Goal: Check status: Check status

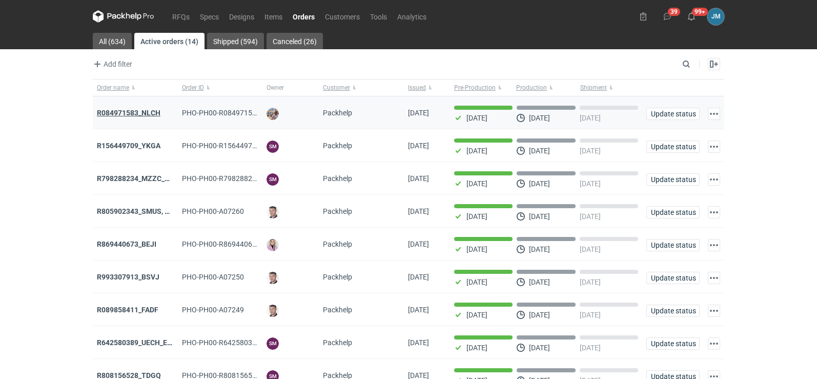
click at [104, 109] on strong "R084971583_NLCH" at bounding box center [129, 113] width 64 height 8
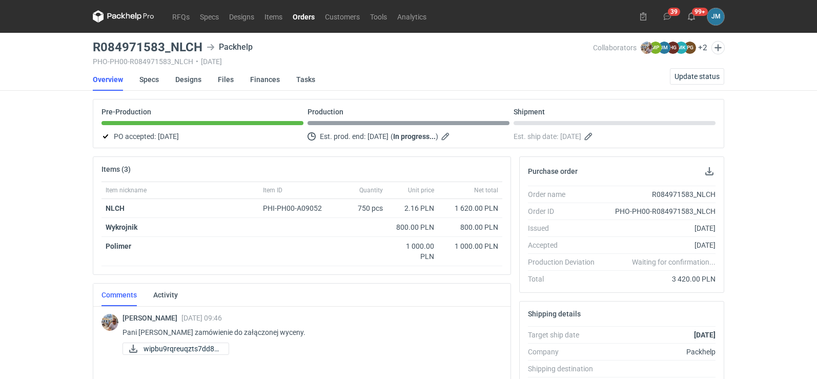
click at [126, 15] on icon at bounding box center [128, 16] width 4 height 6
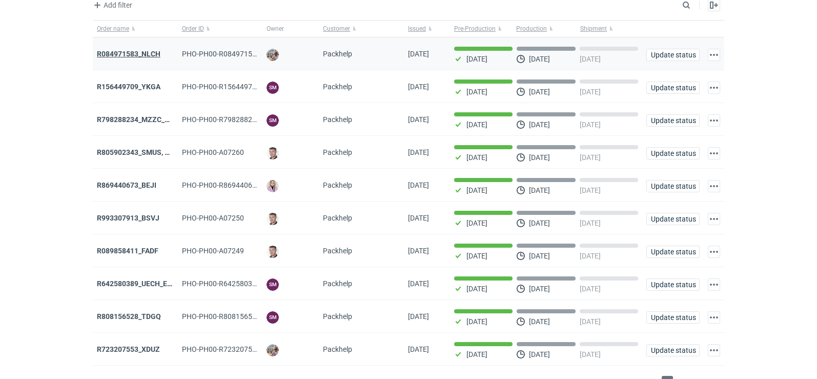
scroll to position [84, 0]
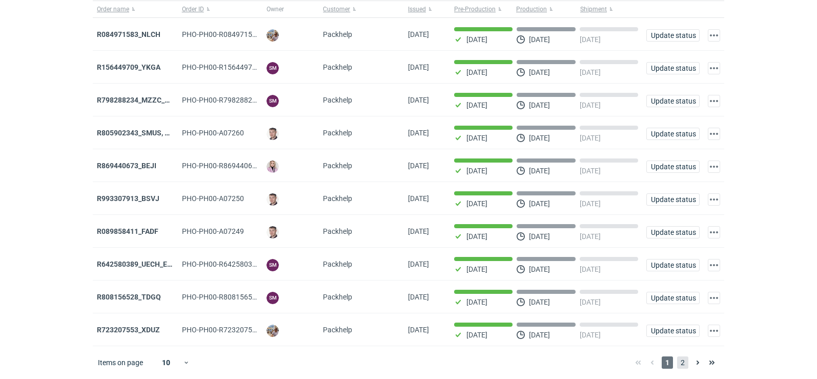
click at [680, 363] on span "2" at bounding box center [682, 362] width 11 height 12
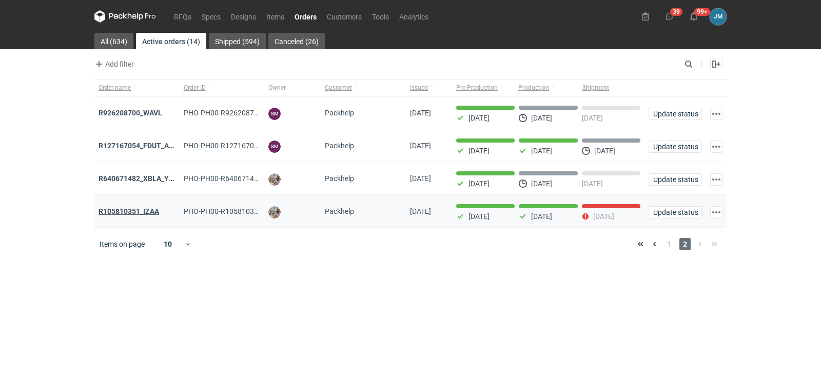
click at [145, 209] on strong "R105810351_IZAA" at bounding box center [128, 211] width 61 height 8
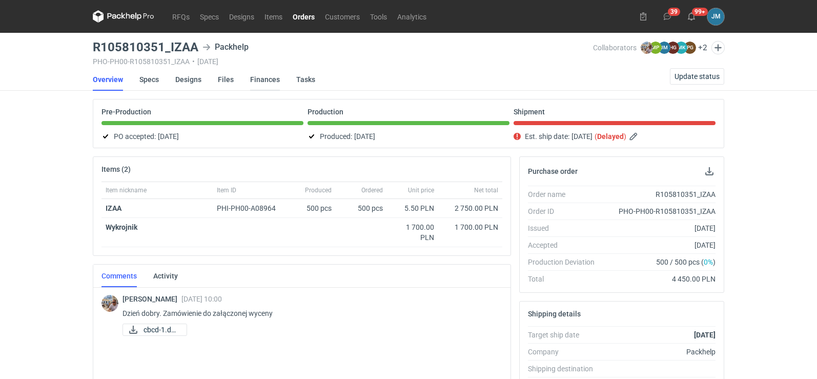
click at [253, 77] on link "Finances" at bounding box center [265, 79] width 30 height 23
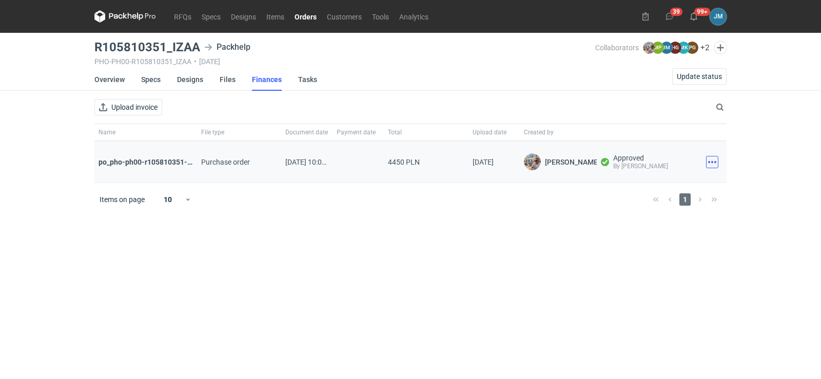
click at [716, 164] on button "button" at bounding box center [712, 162] width 12 height 12
click at [657, 190] on button "Download" at bounding box center [667, 184] width 94 height 16
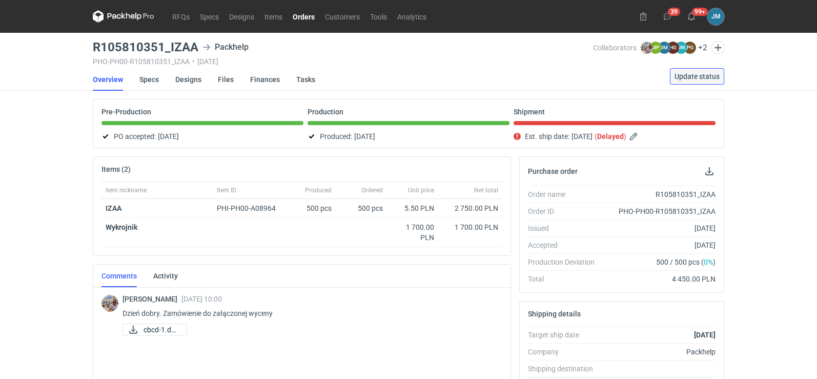
click at [682, 71] on button "Update status" at bounding box center [697, 76] width 54 height 16
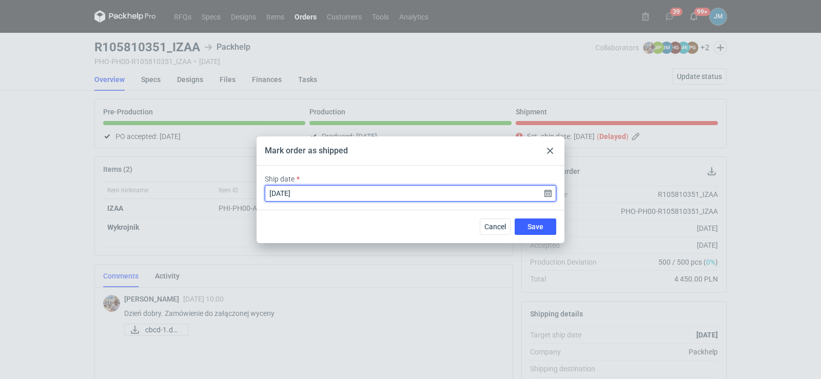
click at [549, 196] on input "[DATE]" at bounding box center [410, 193] width 291 height 16
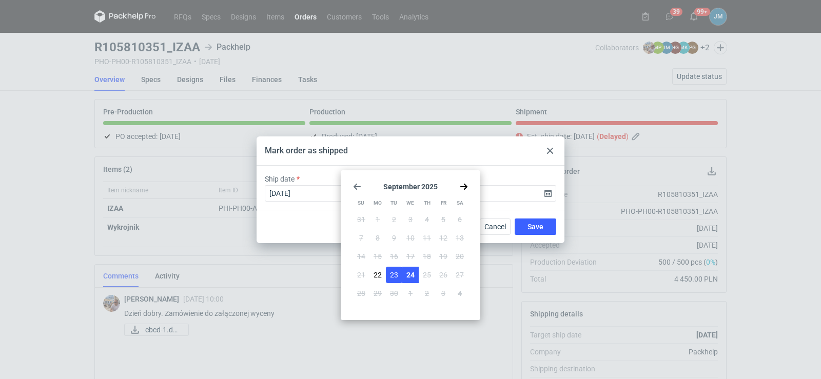
click at [414, 274] on span "24" at bounding box center [410, 275] width 8 height 10
type input "[DATE]"
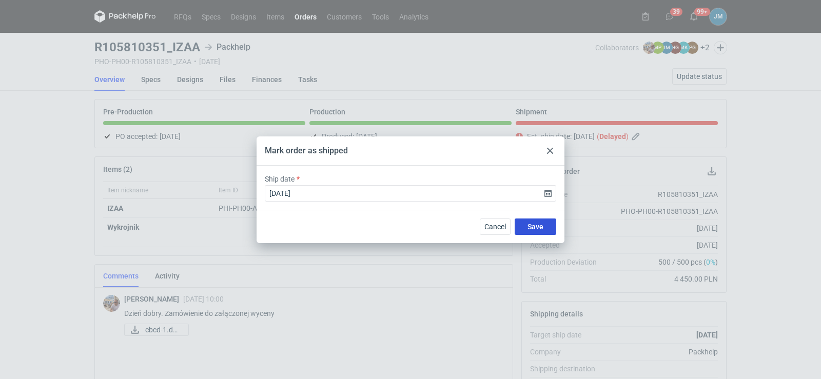
click at [553, 222] on button "Save" at bounding box center [535, 226] width 42 height 16
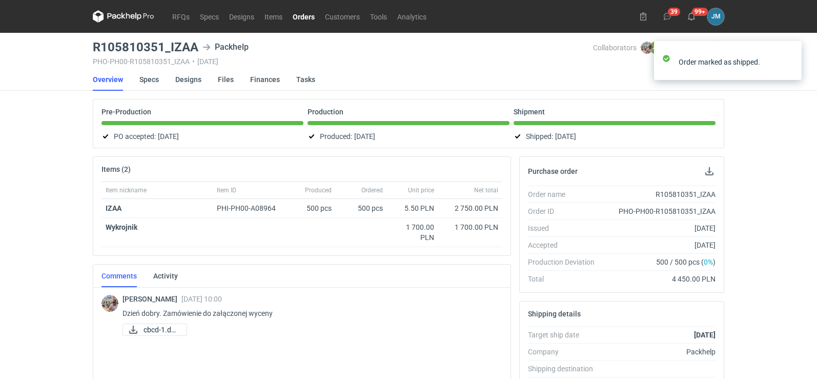
click at [113, 17] on icon at bounding box center [114, 16] width 13 height 6
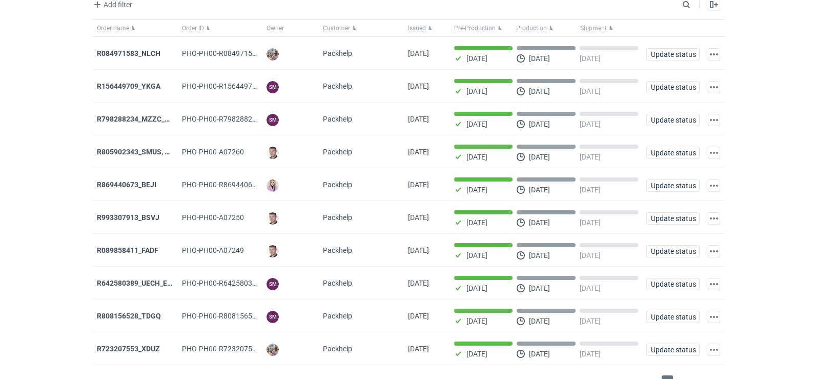
scroll to position [84, 0]
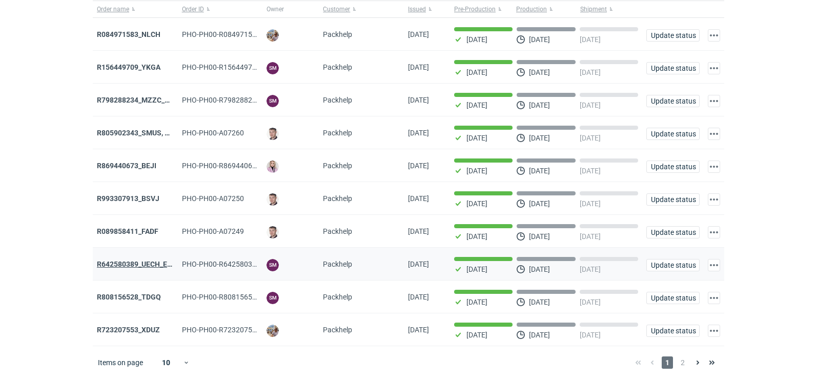
click at [145, 267] on strong "R642580389_UECH_ESJL" at bounding box center [138, 264] width 83 height 8
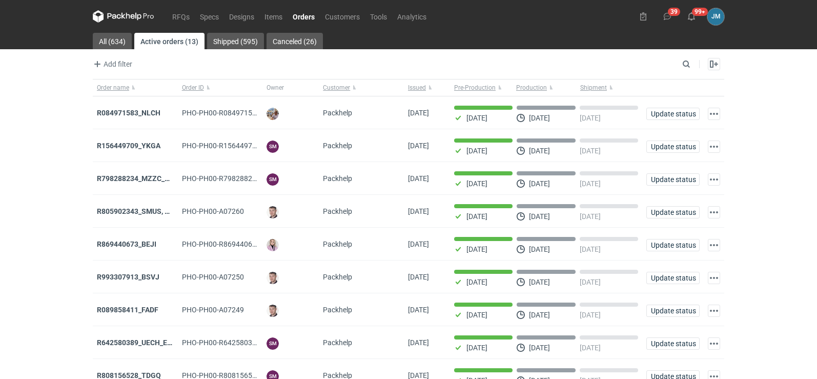
scroll to position [84, 0]
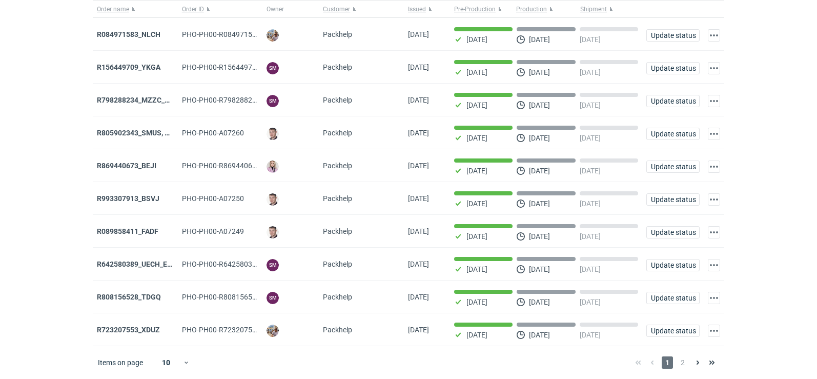
click at [689, 364] on div "1 2" at bounding box center [675, 362] width 88 height 12
click at [685, 366] on span "2" at bounding box center [682, 362] width 11 height 12
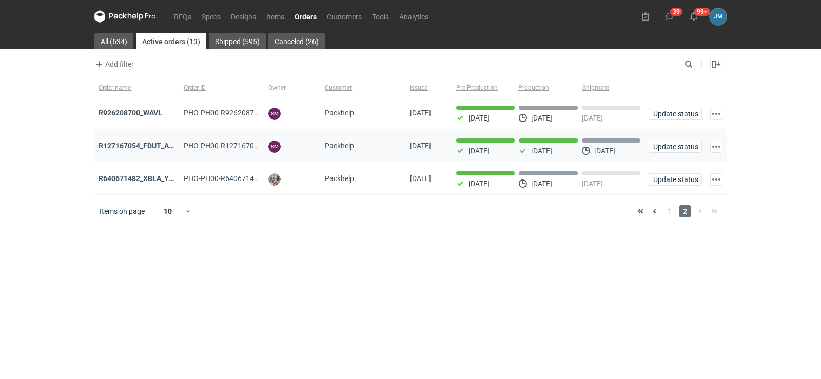
click at [161, 149] on strong "R127167054_FDUT_ACTL" at bounding box center [140, 146] width 84 height 8
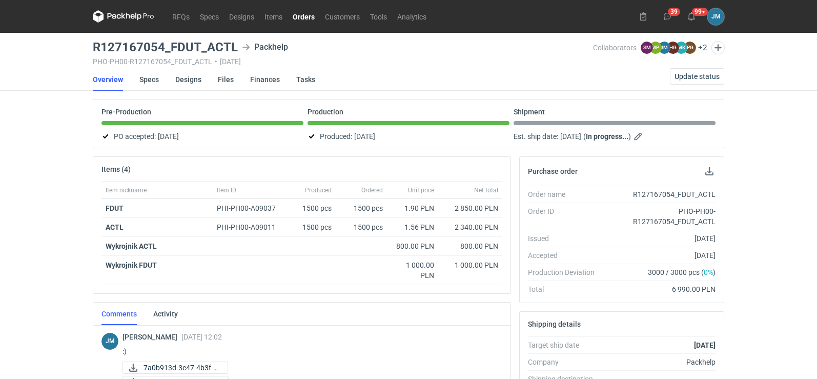
click at [257, 80] on link "Finances" at bounding box center [265, 79] width 30 height 23
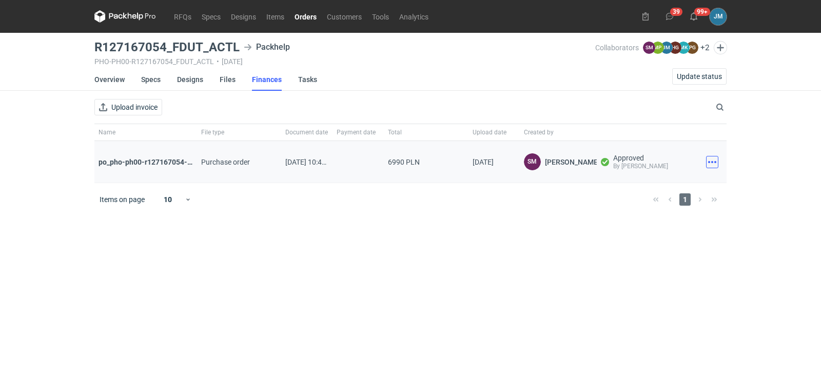
click at [712, 164] on button "button" at bounding box center [712, 162] width 12 height 12
click at [655, 193] on div "Download" at bounding box center [666, 184] width 103 height 25
click at [654, 187] on button "Download" at bounding box center [667, 184] width 94 height 16
click at [12, 233] on div "RFQs Specs Designs Items Orders Customers Tools Analytics 39 99+ [PERSON_NAME] …" at bounding box center [410, 189] width 821 height 379
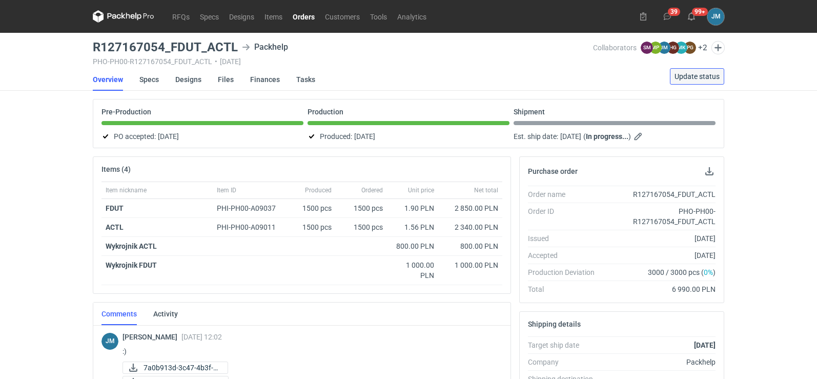
click at [688, 74] on span "Update status" at bounding box center [697, 76] width 45 height 7
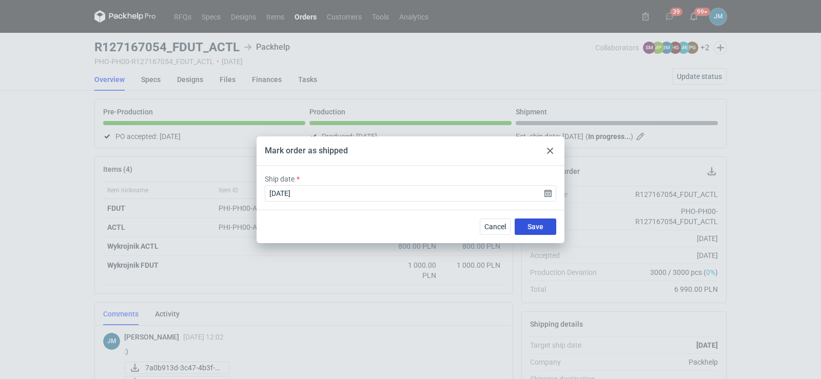
click at [524, 222] on button "Save" at bounding box center [535, 226] width 42 height 16
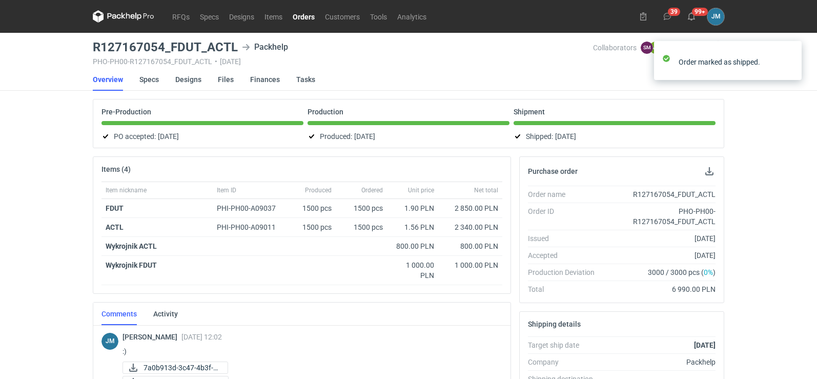
click at [105, 14] on icon at bounding box center [124, 16] width 62 height 12
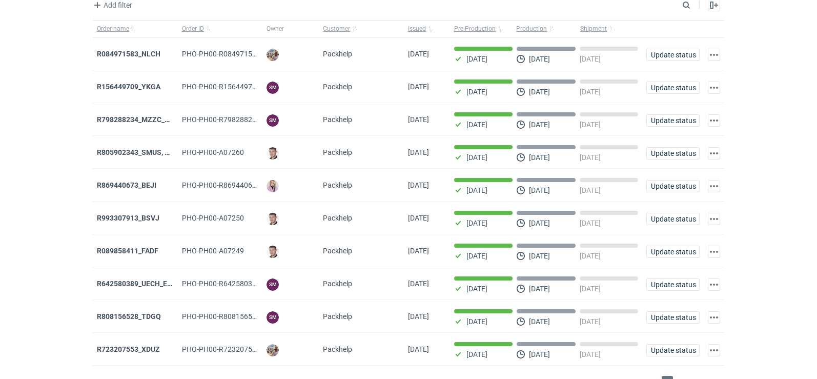
scroll to position [84, 0]
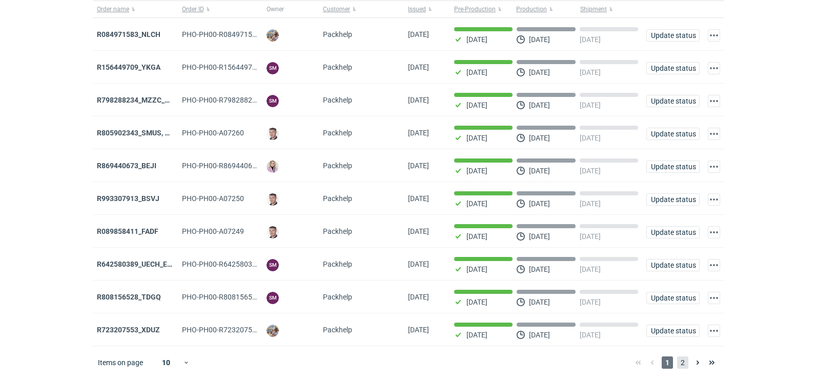
click at [684, 363] on span "2" at bounding box center [682, 362] width 11 height 12
